Goal: Information Seeking & Learning: Find specific fact

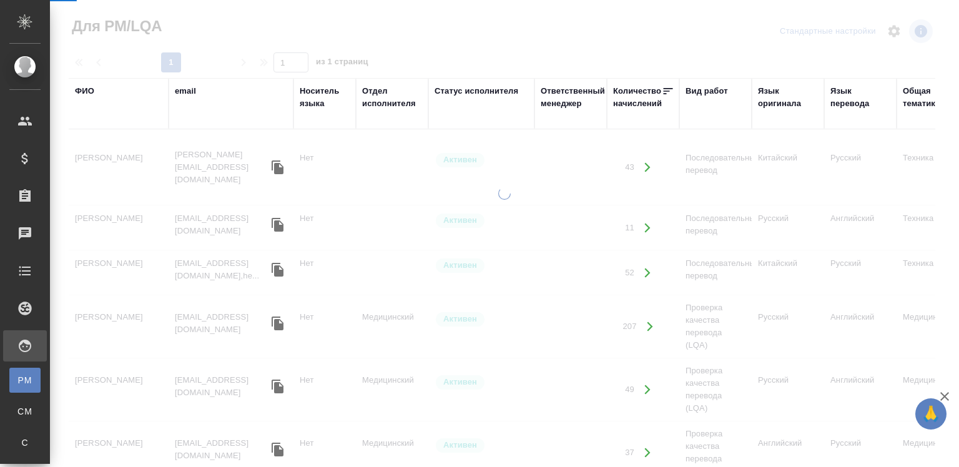
click at [19, 436] on div "Спецификации" at bounding box center [9, 442] width 19 height 12
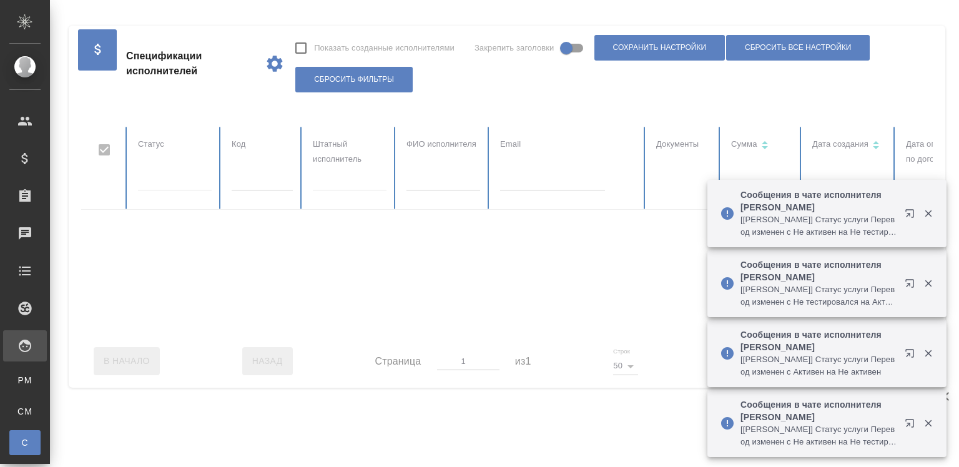
checkbox input "false"
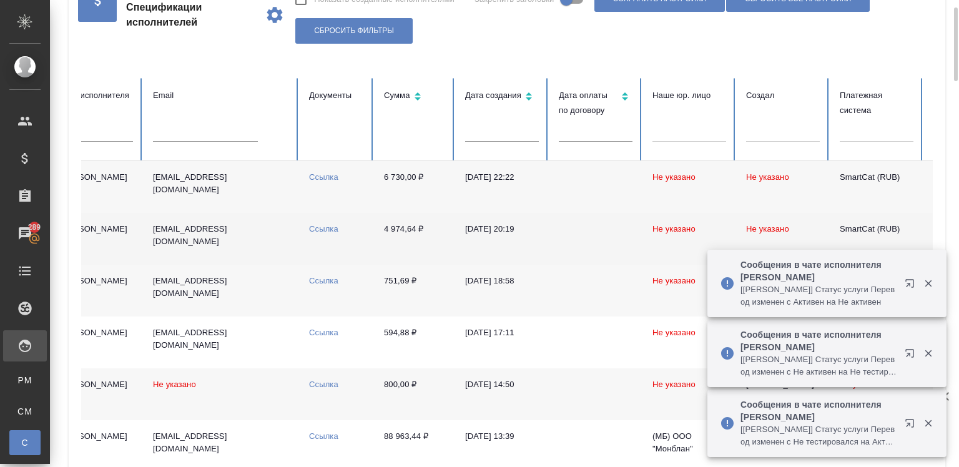
scroll to position [0, 485]
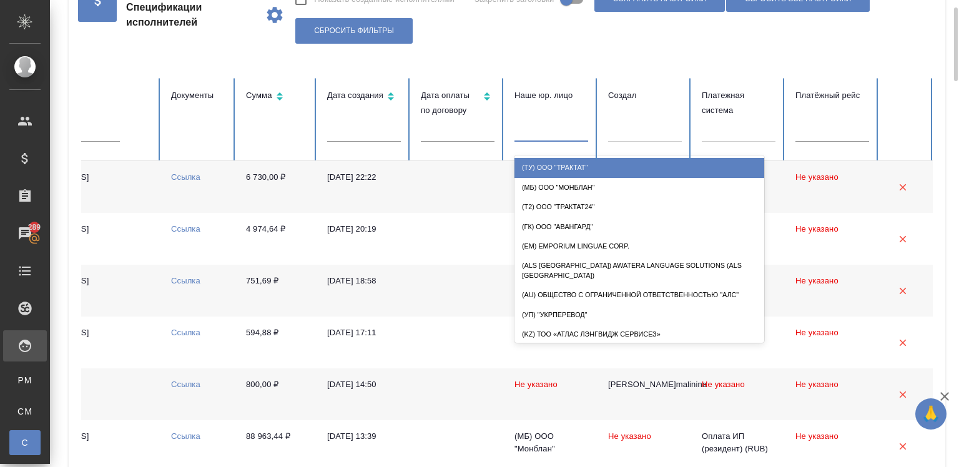
click at [536, 134] on div at bounding box center [551, 129] width 74 height 18
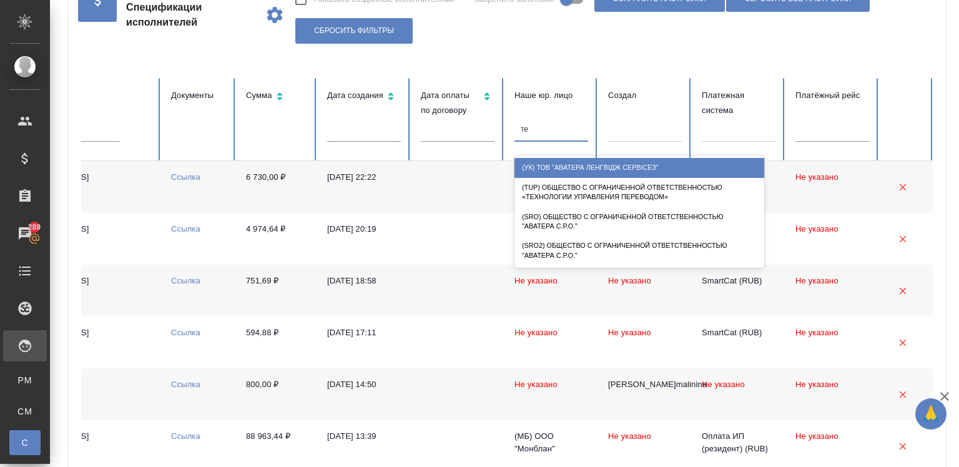
type input "тех"
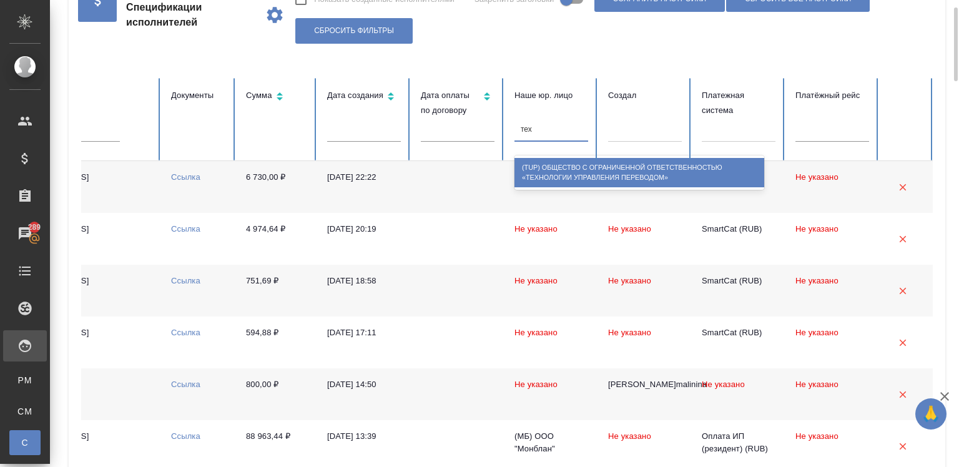
click at [586, 167] on div "(TUP) Общество с ограниченной ответственностью «Технологии управления переводом»" at bounding box center [639, 172] width 250 height 29
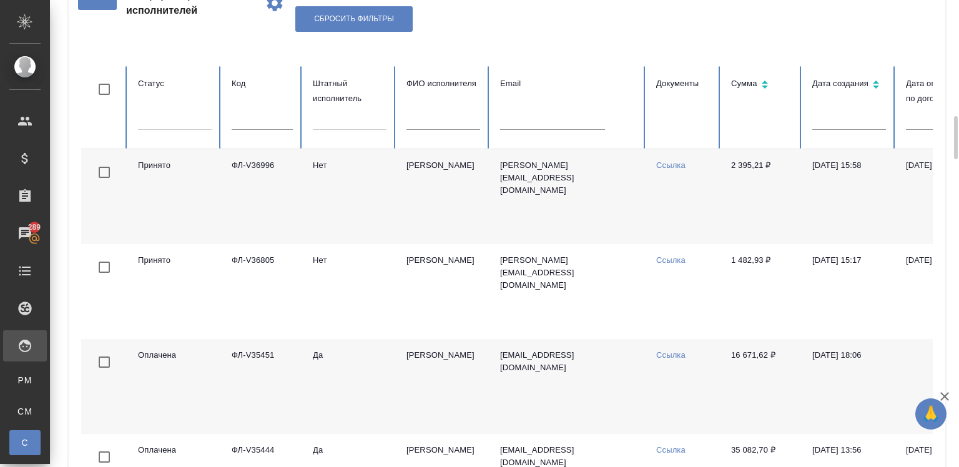
scroll to position [0, 0]
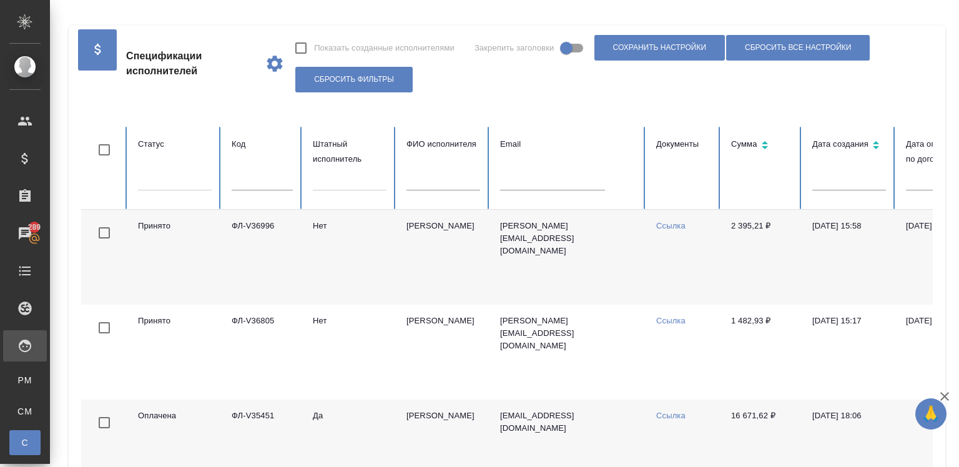
click at [254, 175] on input "text" at bounding box center [262, 181] width 61 height 17
type input "37008"
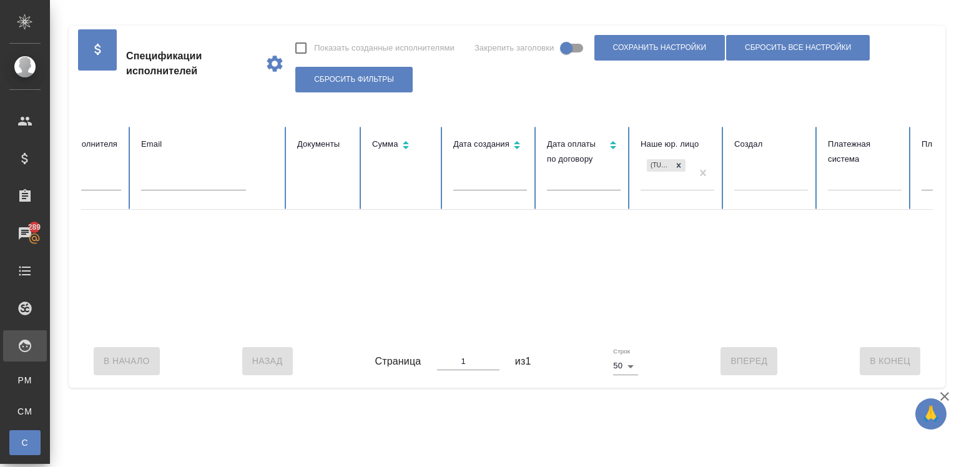
scroll to position [0, 485]
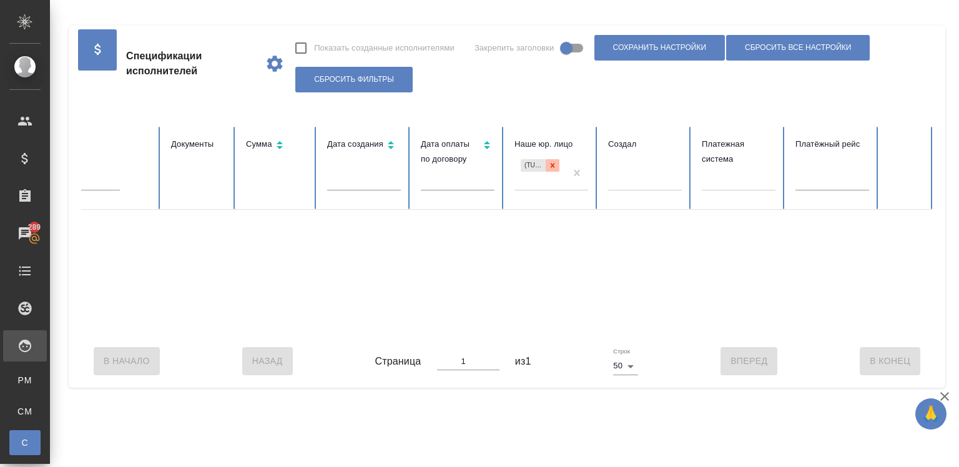
click at [548, 163] on icon at bounding box center [552, 165] width 9 height 9
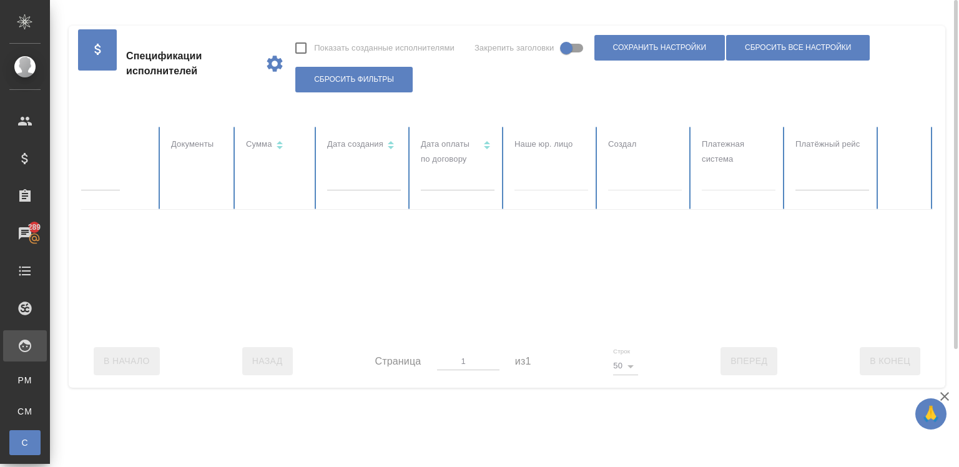
checkbox input "false"
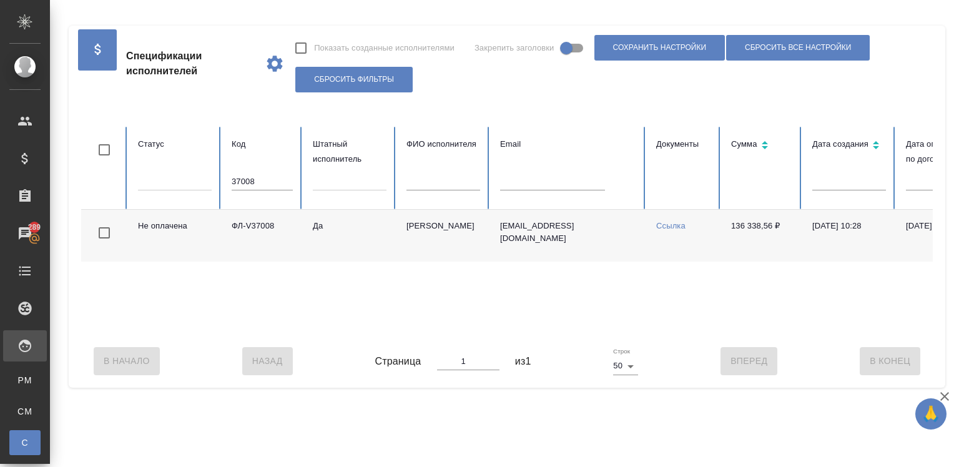
scroll to position [0, 75]
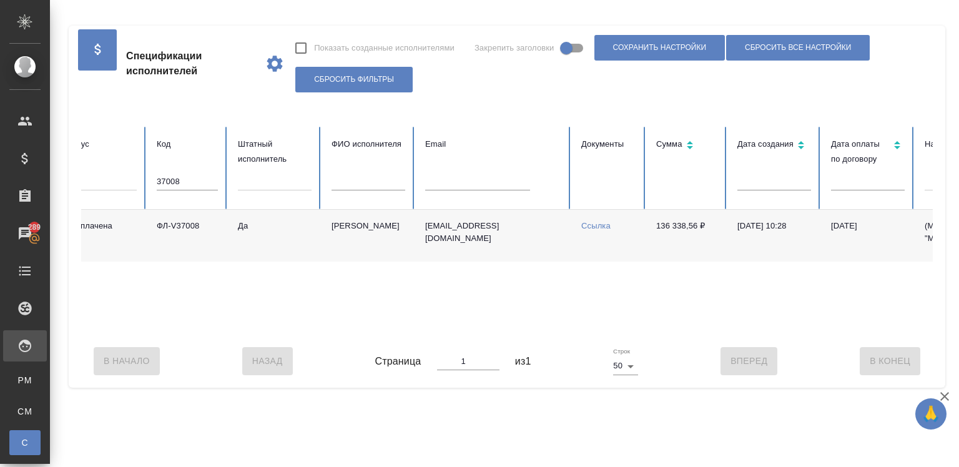
click at [596, 225] on link "Ссылка" at bounding box center [595, 225] width 29 height 9
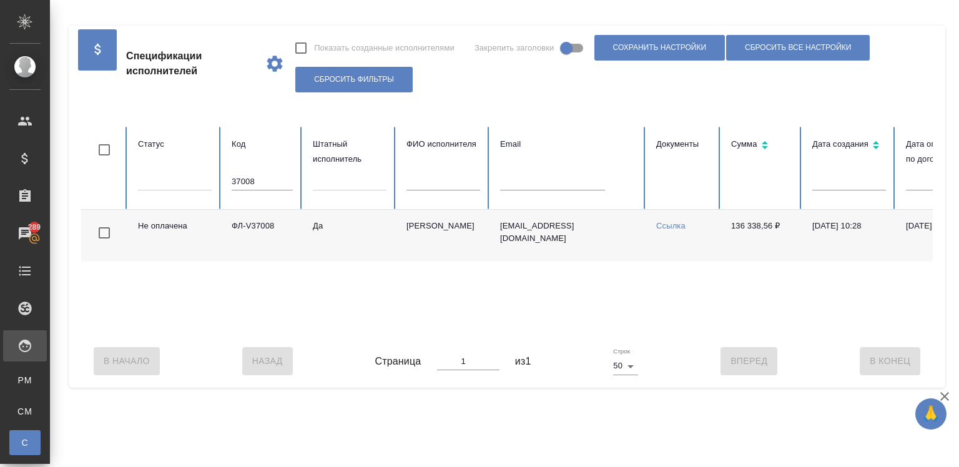
drag, startPoint x: 393, startPoint y: 225, endPoint x: 443, endPoint y: 248, distance: 55.6
click at [443, 248] on tr "Не оплачена ФЛ-V37008 Да Мартынова Александра Ивановна a.martynova1@awatera.com…" at bounding box center [749, 236] width 1337 height 52
copy tr "Да Мартынова Александра Ивановна"
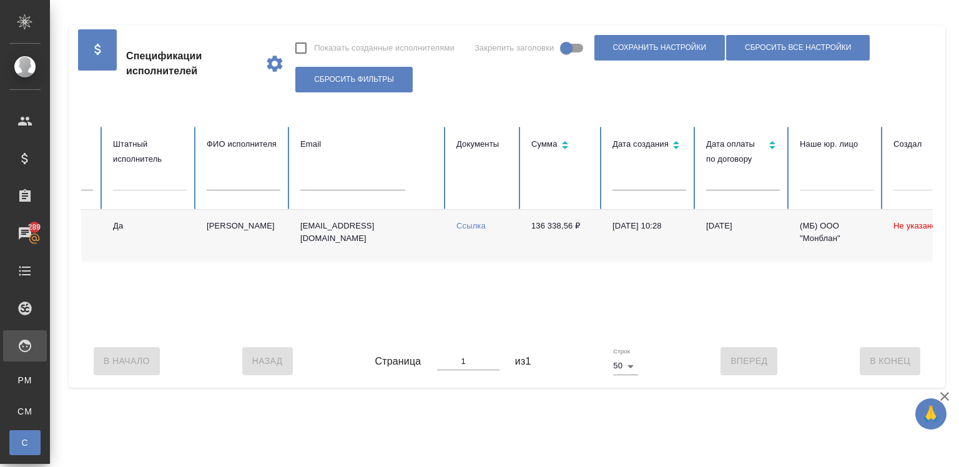
scroll to position [0, 250]
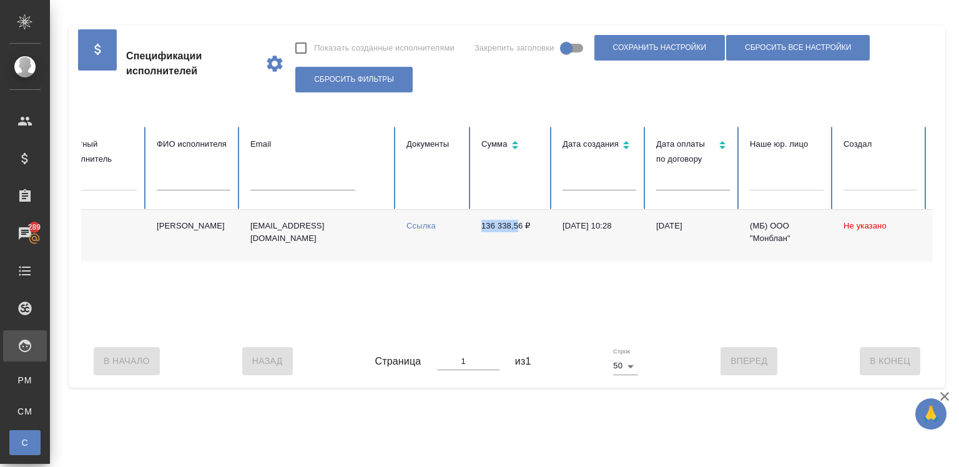
drag, startPoint x: 471, startPoint y: 226, endPoint x: 519, endPoint y: 224, distance: 48.1
click at [519, 224] on td "136 338,56 ₽" at bounding box center [511, 236] width 81 height 52
copy td "136 338,5"
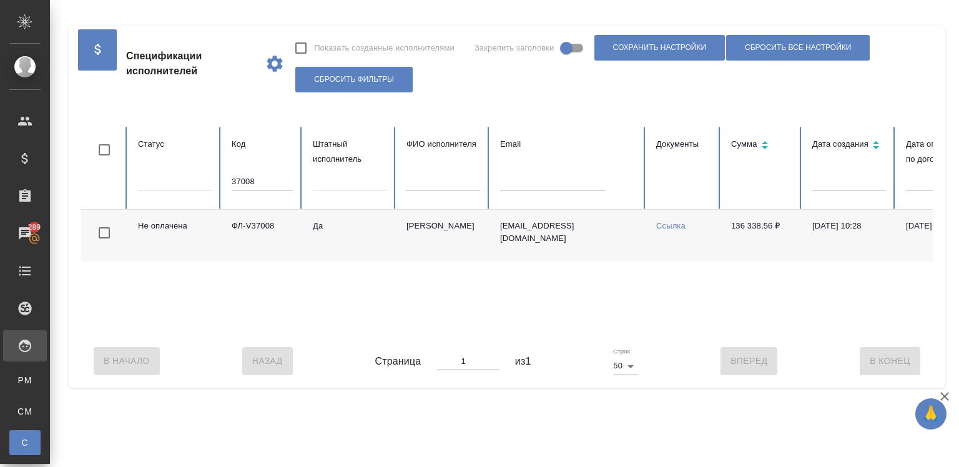
click at [251, 181] on input "37008" at bounding box center [262, 181] width 61 height 17
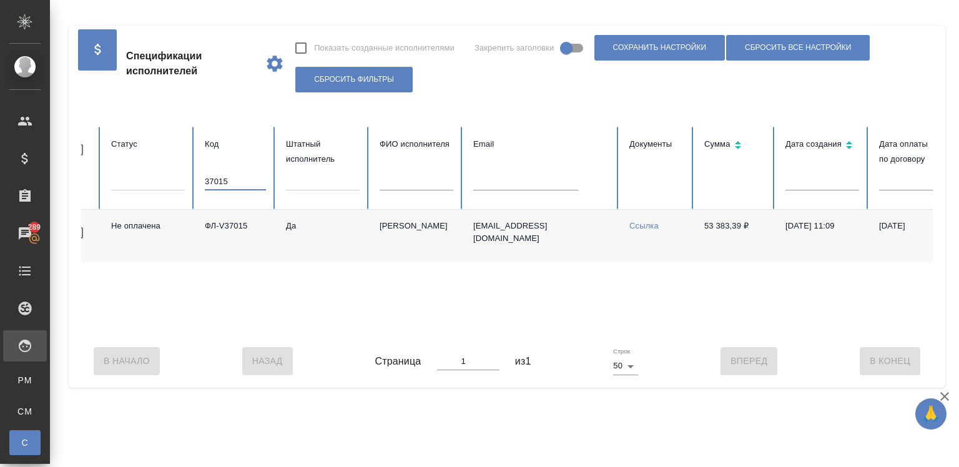
scroll to position [0, 27]
click at [640, 222] on link "Ссылка" at bounding box center [643, 225] width 29 height 9
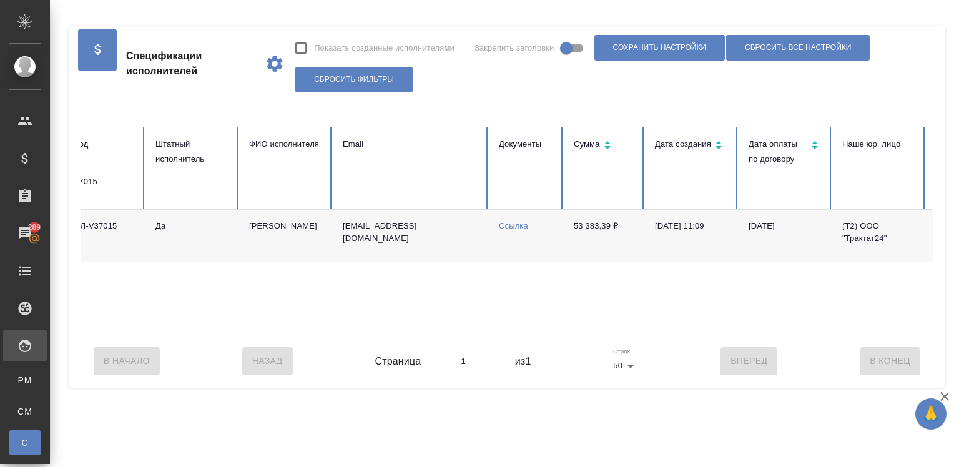
scroll to position [0, 159]
drag, startPoint x: 561, startPoint y: 227, endPoint x: 608, endPoint y: 225, distance: 47.5
click at [608, 225] on tr "Не оплачена ФЛ-V37015 Да Селезнев Максим m.seleznev@awatera.com Ссылка 53 383,3…" at bounding box center [591, 236] width 1337 height 52
copy tr "Ссылка 53 383,39"
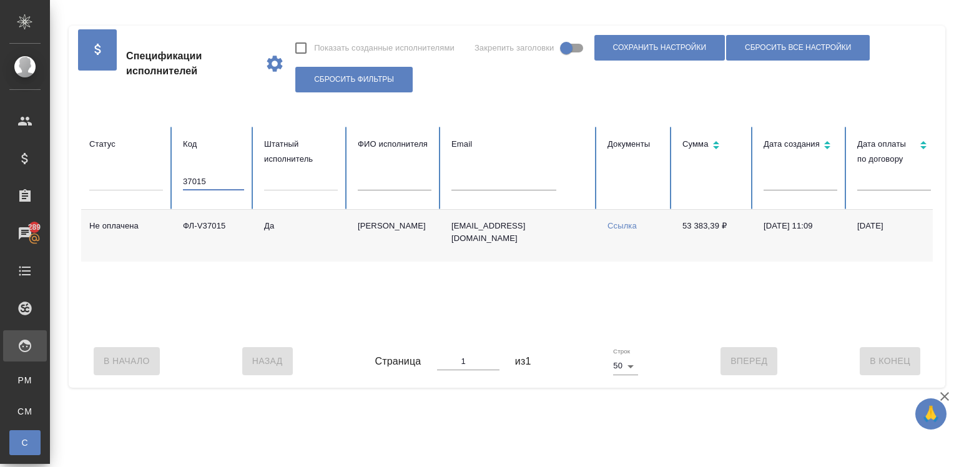
click at [213, 185] on input "37015" at bounding box center [213, 181] width 61 height 17
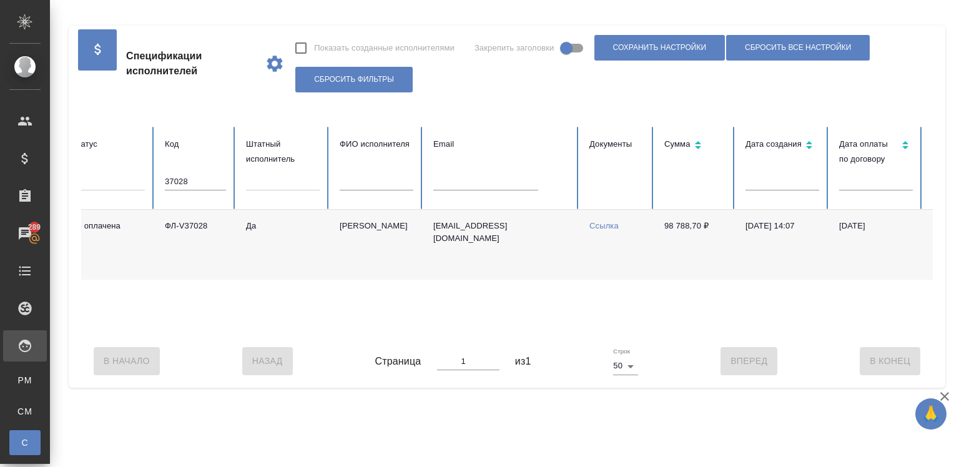
click at [589, 227] on link "Ссылка" at bounding box center [603, 225] width 29 height 9
drag, startPoint x: 654, startPoint y: 227, endPoint x: 700, endPoint y: 227, distance: 46.2
click at [700, 227] on td "98 788,70 ₽" at bounding box center [694, 245] width 81 height 70
copy td "98 788,70"
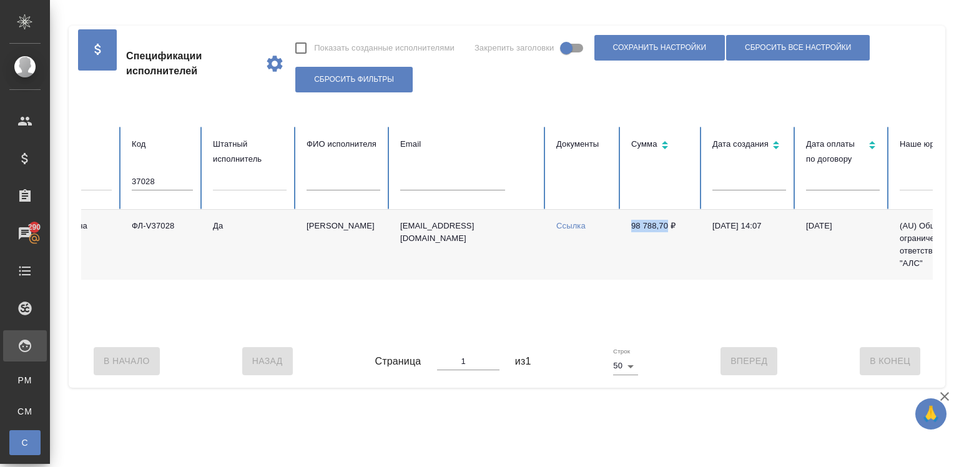
scroll to position [0, 64]
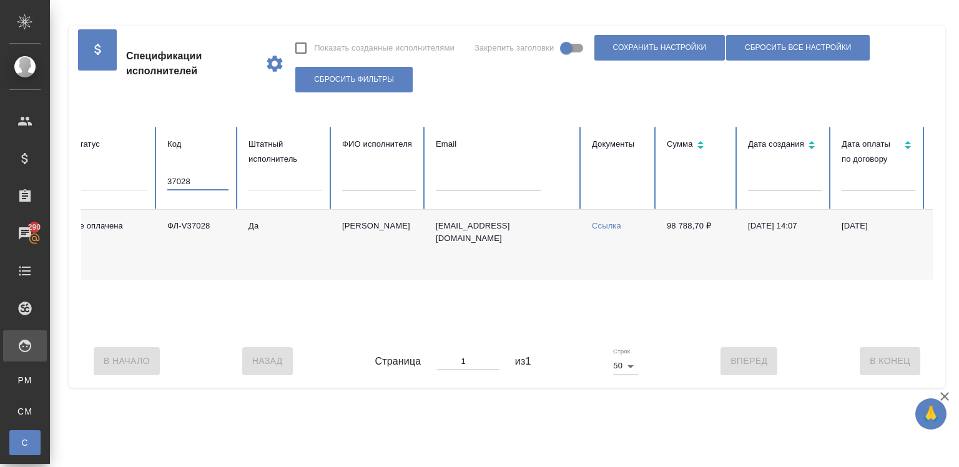
click at [200, 184] on input "37028" at bounding box center [197, 181] width 61 height 17
type input "3"
type input "37065"
drag, startPoint x: 657, startPoint y: 225, endPoint x: 704, endPoint y: 224, distance: 47.5
click at [704, 224] on td "67 573,05 ₽" at bounding box center [697, 245] width 81 height 70
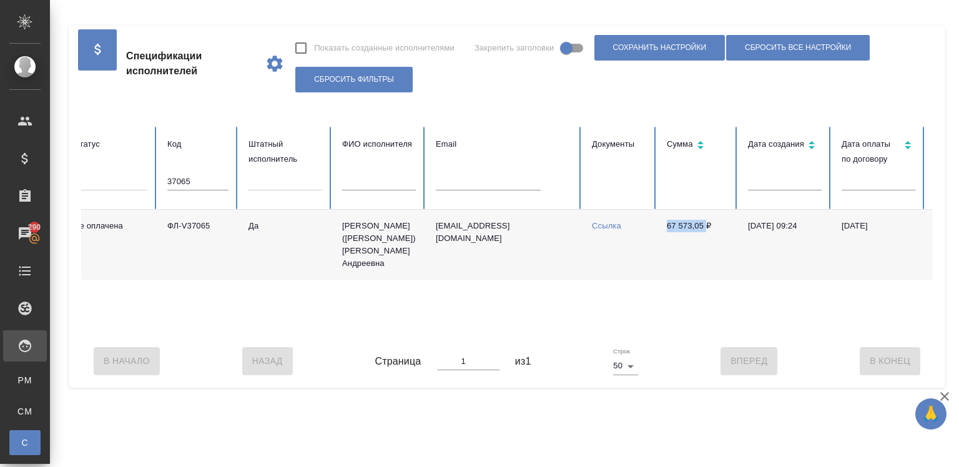
copy td "67 573,05"
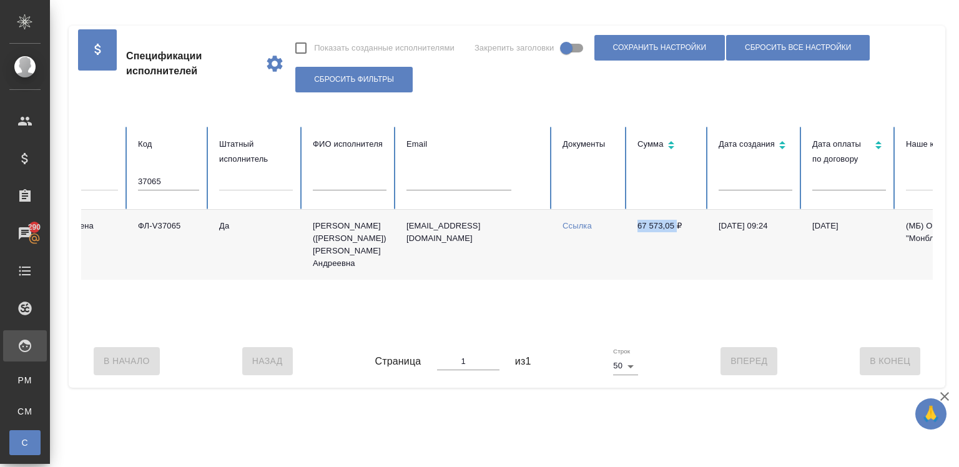
scroll to position [0, 86]
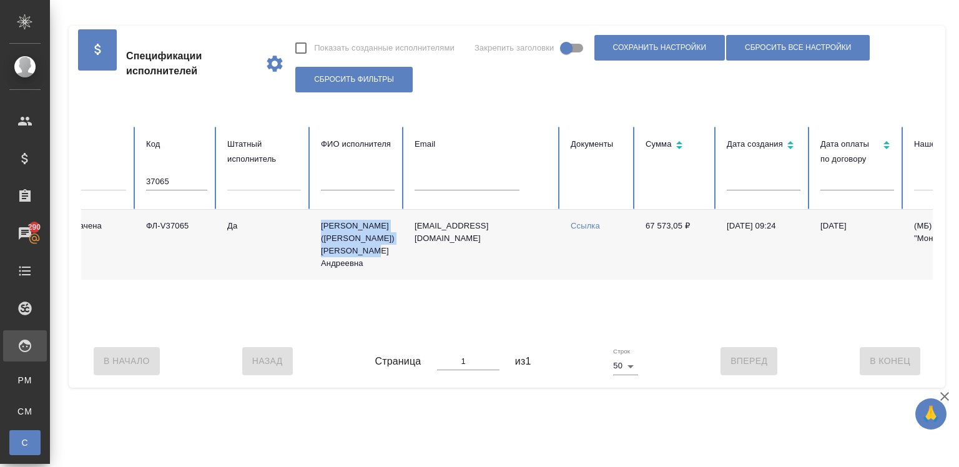
drag, startPoint x: 311, startPoint y: 223, endPoint x: 361, endPoint y: 266, distance: 65.9
click at [361, 266] on td "Васильева (Селищева) Александра Андреевна" at bounding box center [358, 245] width 94 height 70
copy td "Васильева (Селищева) Александра Андреевна"
click at [574, 223] on link "Ссылка" at bounding box center [585, 225] width 29 height 9
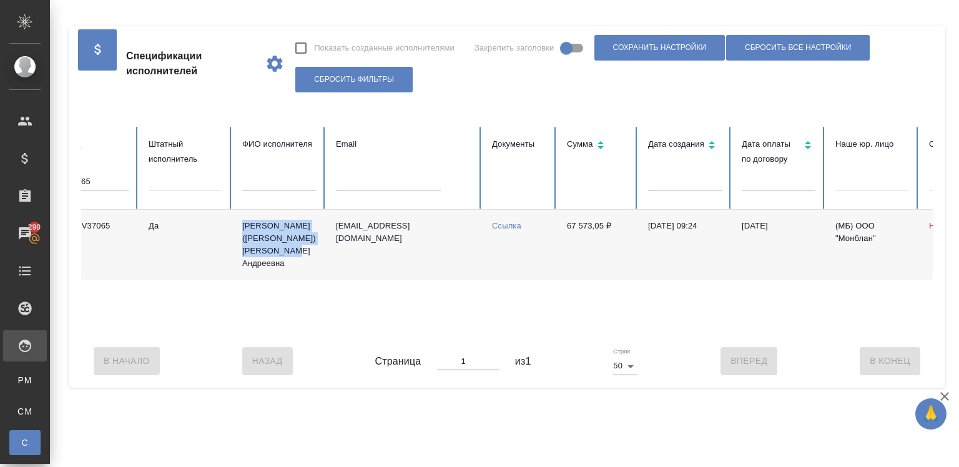
scroll to position [0, 0]
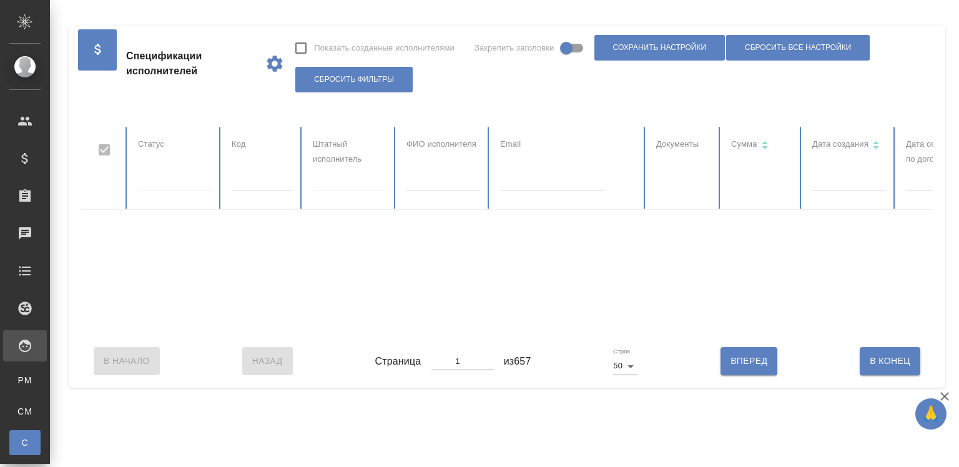
checkbox input "false"
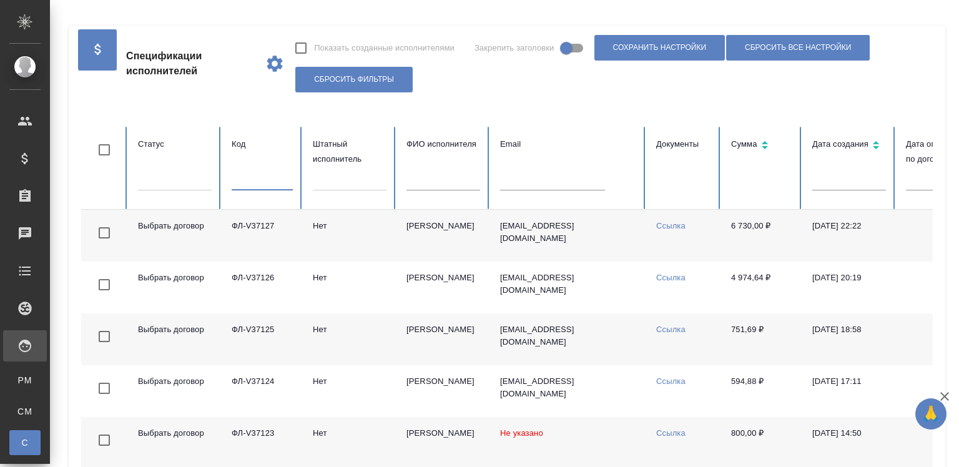
click at [268, 180] on input "text" at bounding box center [262, 181] width 61 height 17
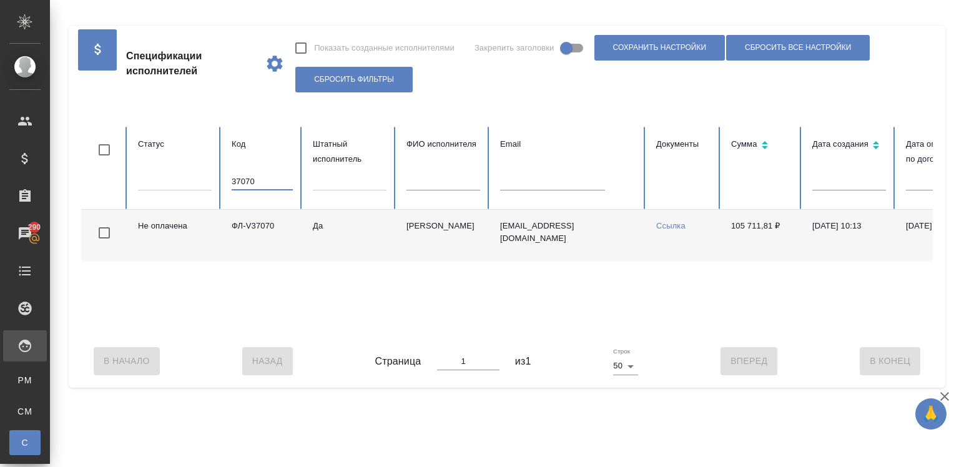
scroll to position [0, 162]
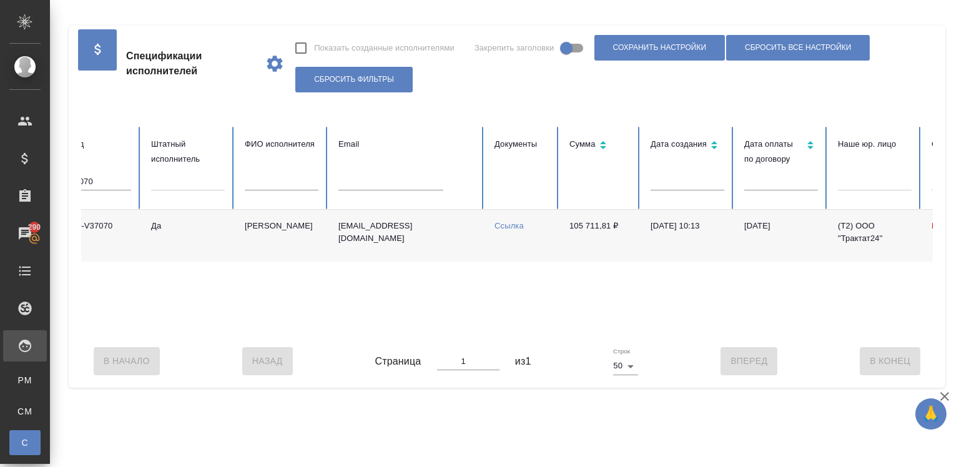
click at [503, 225] on link "Ссылка" at bounding box center [508, 225] width 29 height 9
drag, startPoint x: 558, startPoint y: 225, endPoint x: 604, endPoint y: 225, distance: 46.2
click at [604, 225] on tr "Не оплачена ФЛ-V37070 Да Кушниров Алексей a.kushnirov1@awatera.com Ссылка 105 7…" at bounding box center [587, 236] width 1337 height 52
click at [604, 225] on td "105 711,81 ₽" at bounding box center [599, 236] width 81 height 52
drag, startPoint x: 604, startPoint y: 225, endPoint x: 561, endPoint y: 225, distance: 43.7
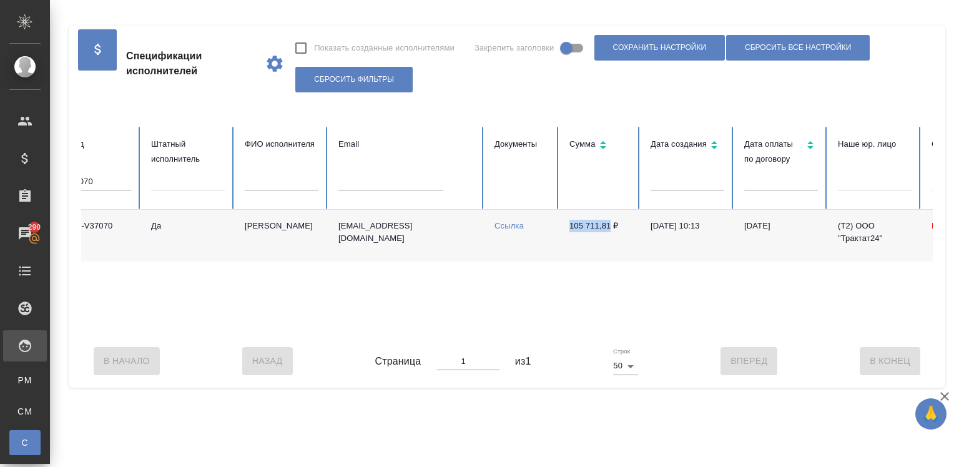
click at [561, 225] on td "105 711,81 ₽" at bounding box center [599, 236] width 81 height 52
copy td "105 711,81"
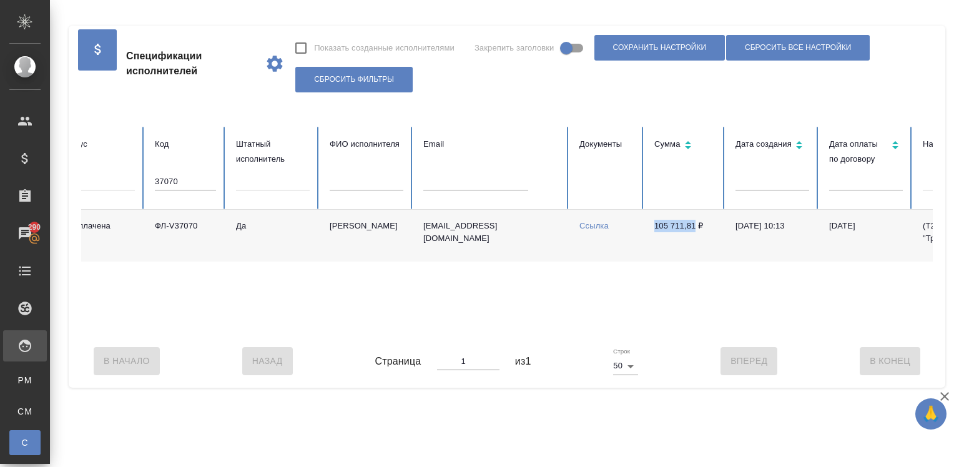
scroll to position [0, 29]
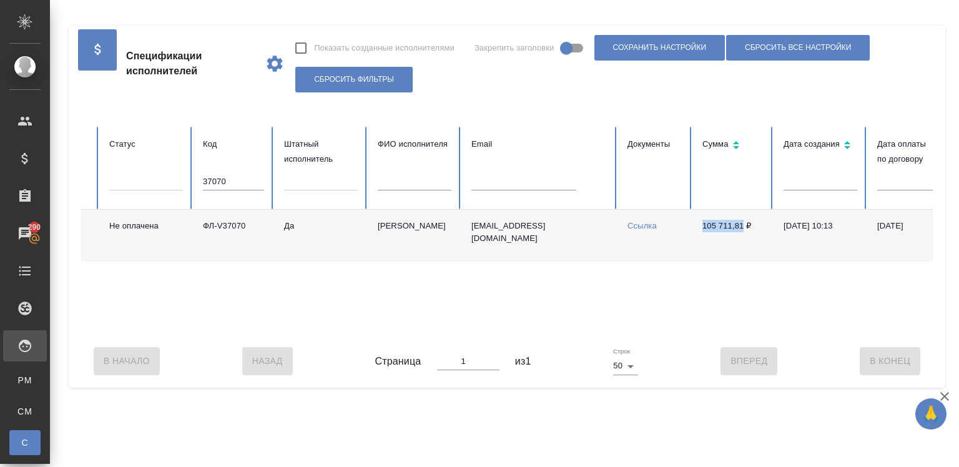
drag, startPoint x: 368, startPoint y: 223, endPoint x: 448, endPoint y: 228, distance: 79.5
click at [448, 228] on td "Кушниров Алексей" at bounding box center [415, 236] width 94 height 52
drag, startPoint x: 195, startPoint y: 225, endPoint x: 451, endPoint y: 228, distance: 255.9
click at [451, 228] on tr "Не оплачена ФЛ-V37070 Да Кушниров Алексей a.kushnirov1@awatera.com Ссылка 105 7…" at bounding box center [720, 236] width 1337 height 52
copy tr "ФЛ-V37070 Да Кушниров Алексей"
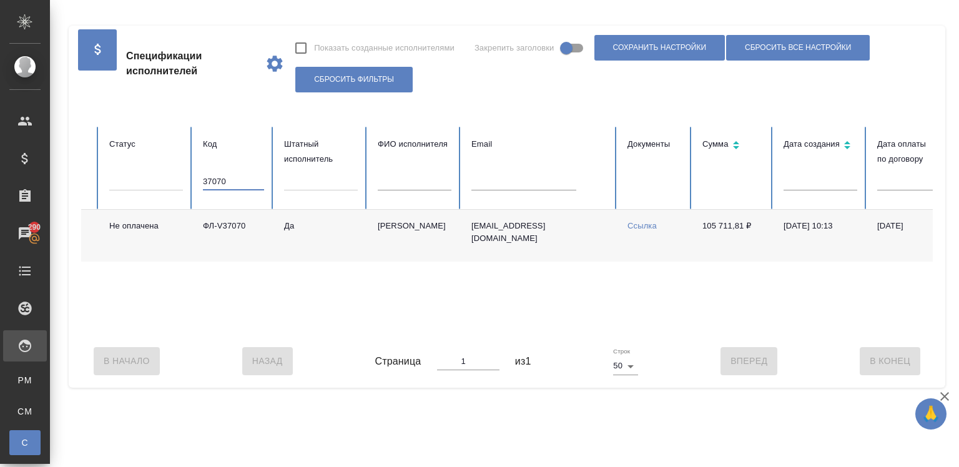
click at [225, 175] on input "37070" at bounding box center [233, 181] width 61 height 17
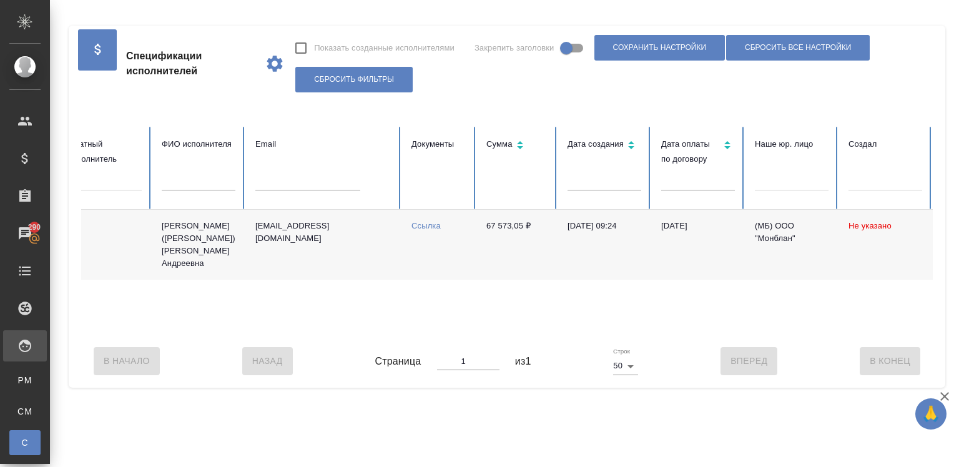
scroll to position [0, 262]
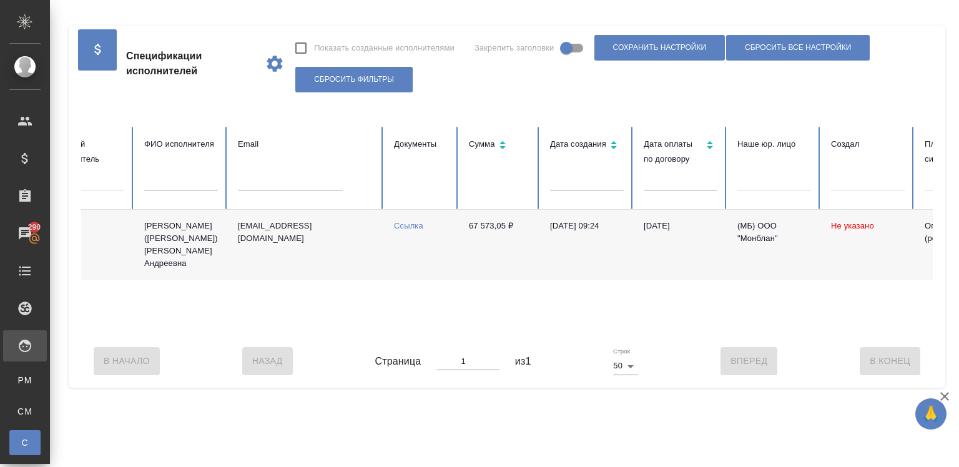
type input "37065"
click at [408, 223] on link "Ссылка" at bounding box center [408, 225] width 29 height 9
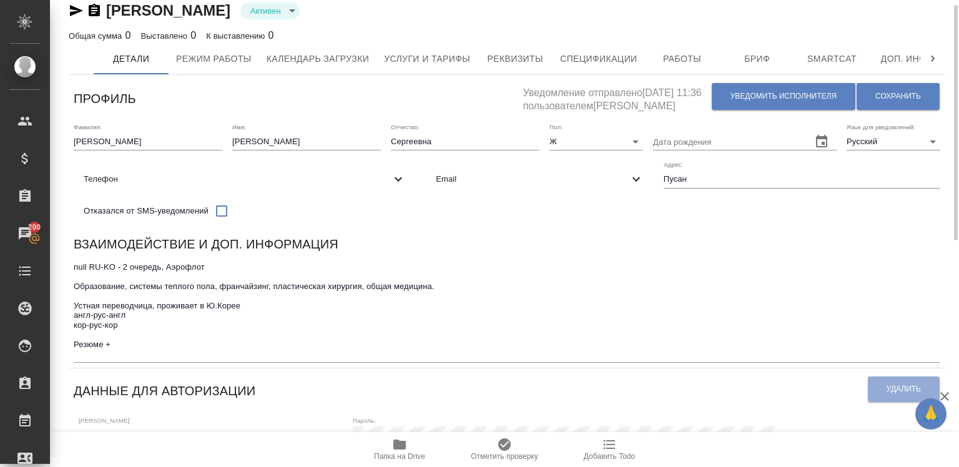
scroll to position [14, 0]
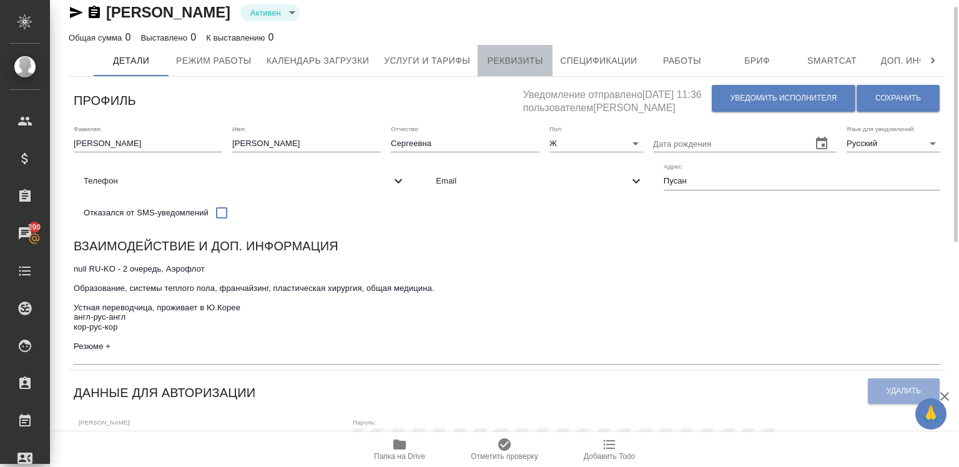
click at [493, 56] on span "Реквизиты" at bounding box center [515, 61] width 60 height 16
select select "10"
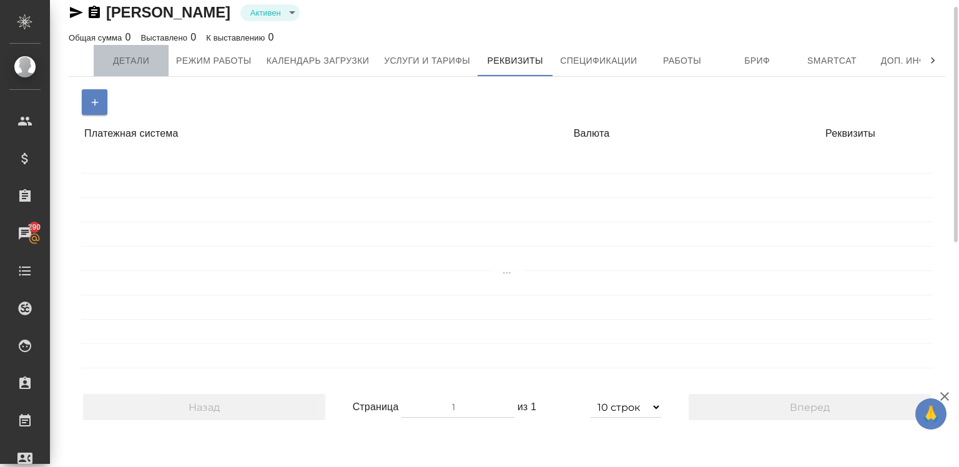
click at [132, 57] on span "Детали" at bounding box center [131, 61] width 60 height 16
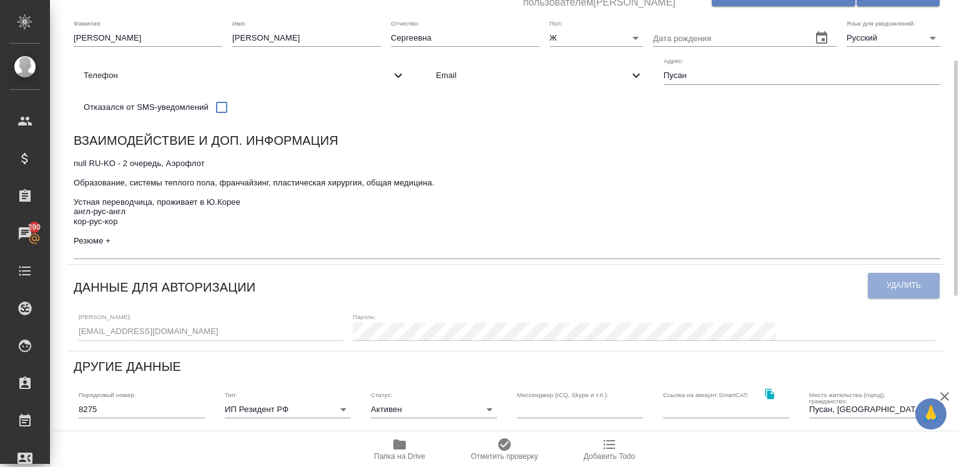
scroll to position [195, 0]
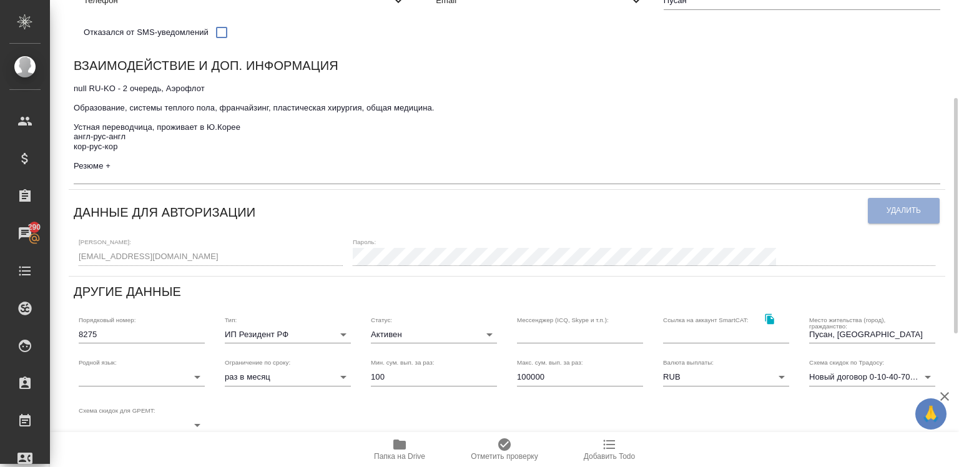
click at [59, 260] on div "[PERSON_NAME] active Общая сумма 0 Выставлено 0 К выставлению 0 Детали Режим ра…" at bounding box center [504, 262] width 909 height 914
